Goal: Find specific page/section

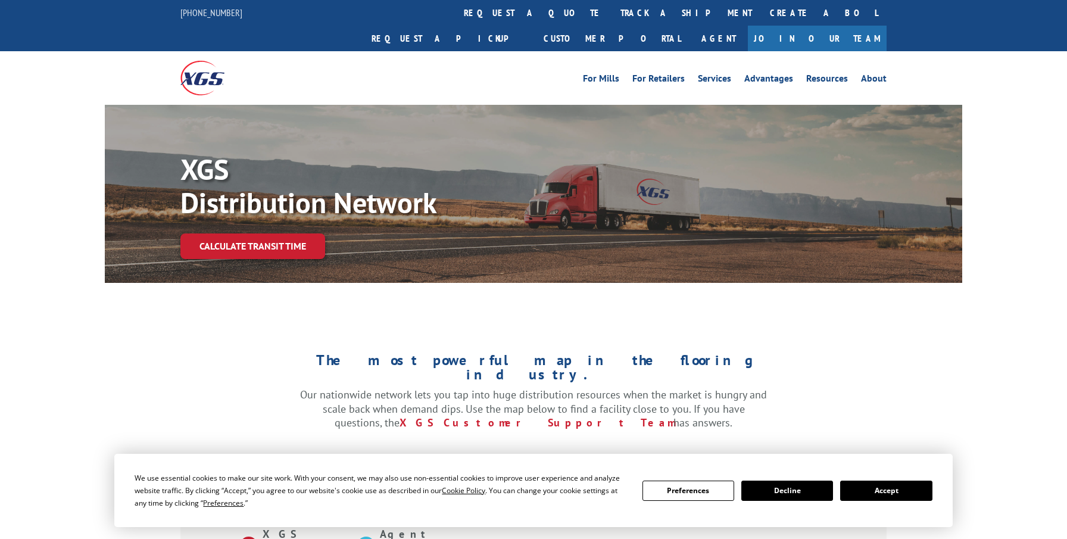
scroll to position [207, 0]
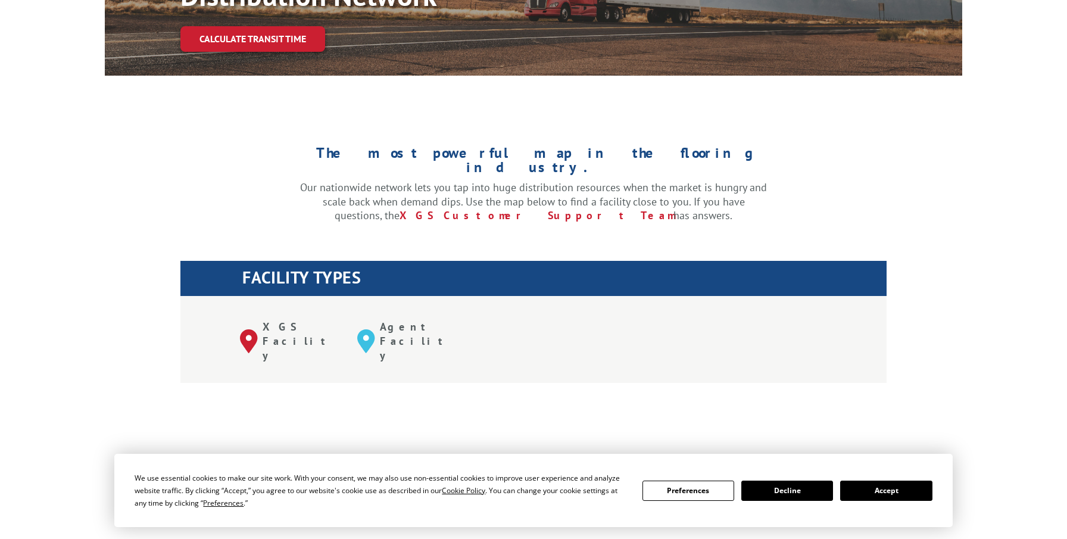
click at [298, 320] on div "XGS Facility" at bounding box center [298, 341] width 117 height 42
click at [298, 320] on p "XGS Facility" at bounding box center [301, 341] width 77 height 42
click at [261, 320] on div "XGS Facility" at bounding box center [298, 341] width 117 height 42
click at [263, 320] on p "XGS Facility" at bounding box center [301, 341] width 77 height 42
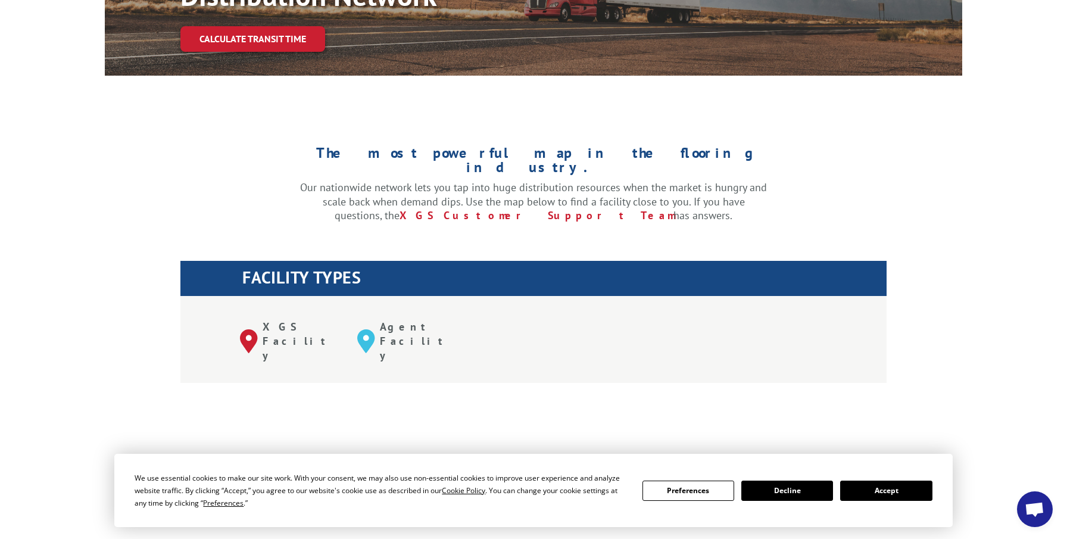
drag, startPoint x: 263, startPoint y: 291, endPoint x: 420, endPoint y: 319, distance: 159.7
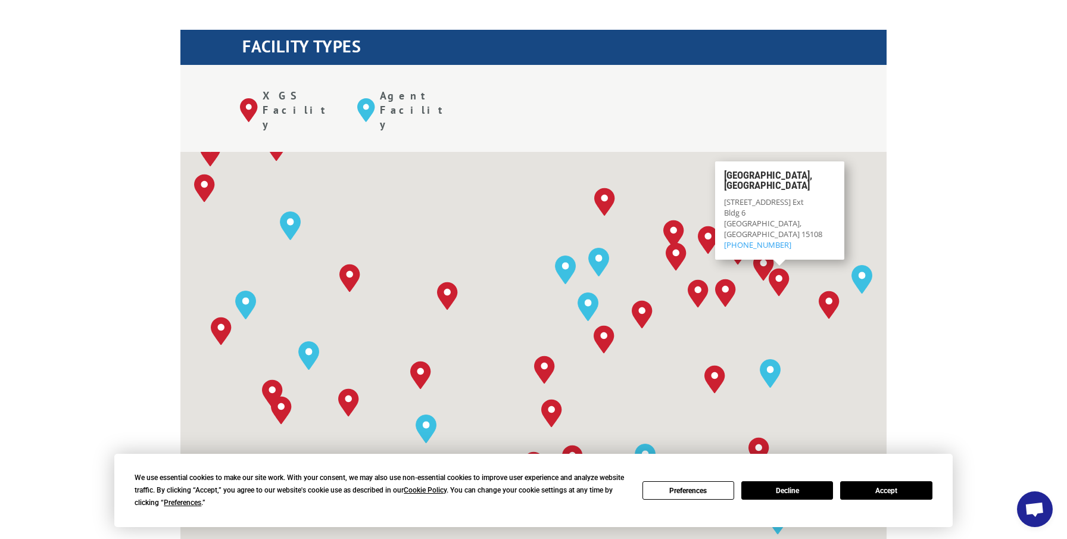
scroll to position [505, 0]
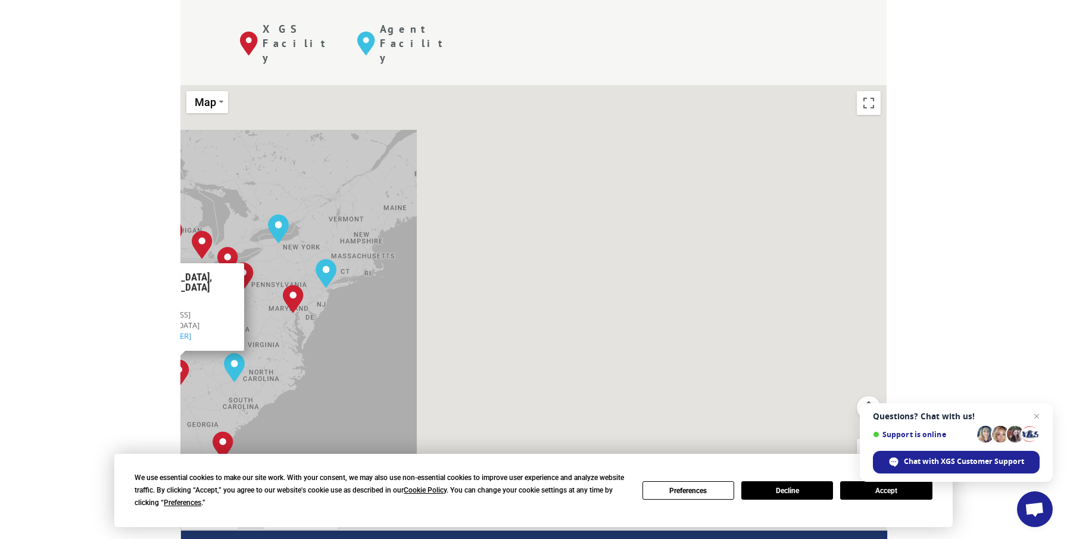
drag, startPoint x: 806, startPoint y: 248, endPoint x: 411, endPoint y: 234, distance: 395.1
click at [135, 331] on div "The most powerful map in the flooring industry. Our nationwide network lets you…" at bounding box center [533, 379] width 1067 height 1138
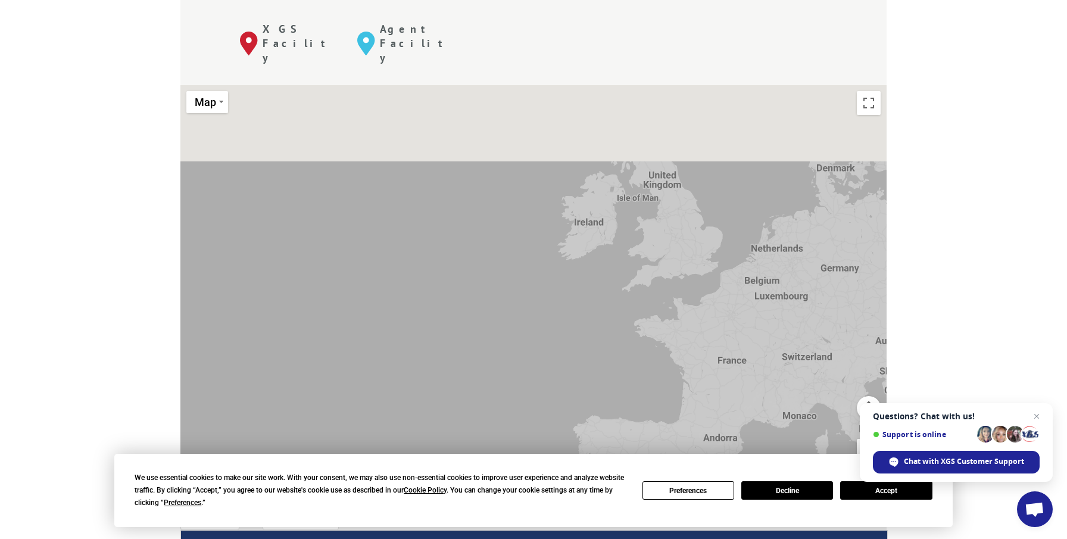
drag, startPoint x: 616, startPoint y: 172, endPoint x: 572, endPoint y: 295, distance: 130.2
click at [568, 303] on div "[GEOGRAPHIC_DATA], [GEOGRAPHIC_DATA] [GEOGRAPHIC_DATA], [GEOGRAPHIC_DATA] [GEOG…" at bounding box center [533, 281] width 706 height 392
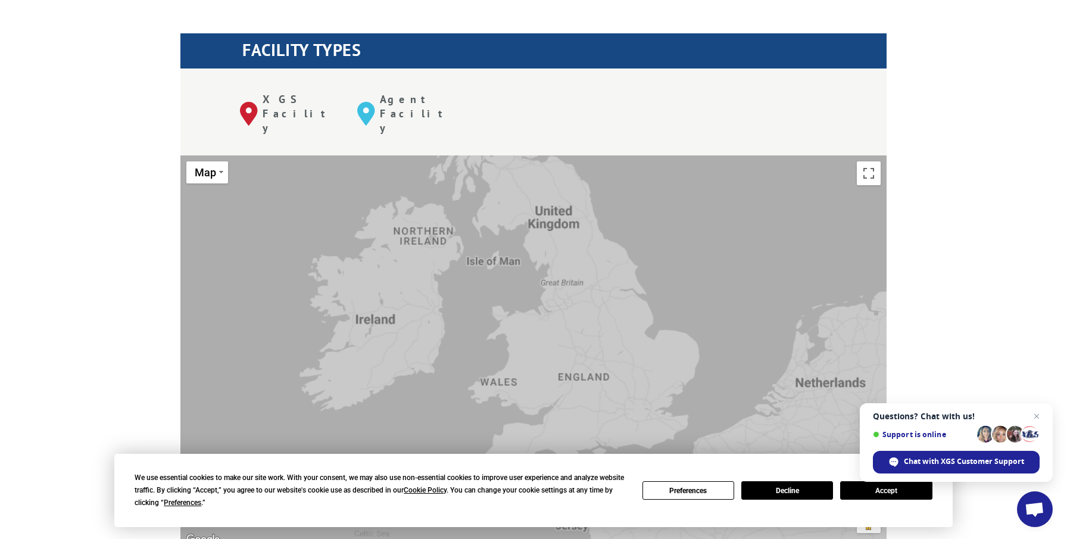
scroll to position [386, 0]
